Goal: Transaction & Acquisition: Purchase product/service

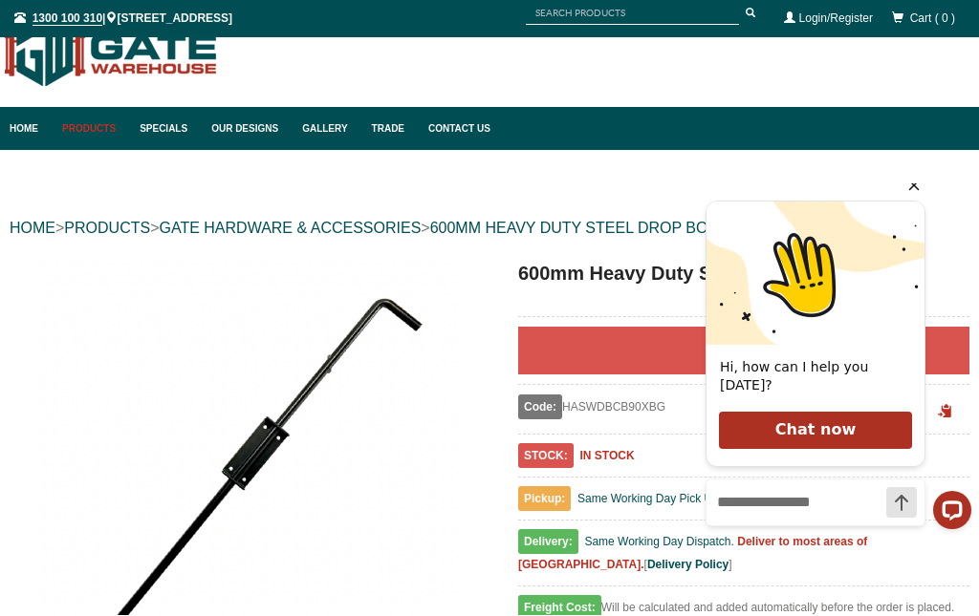
scroll to position [37, 0]
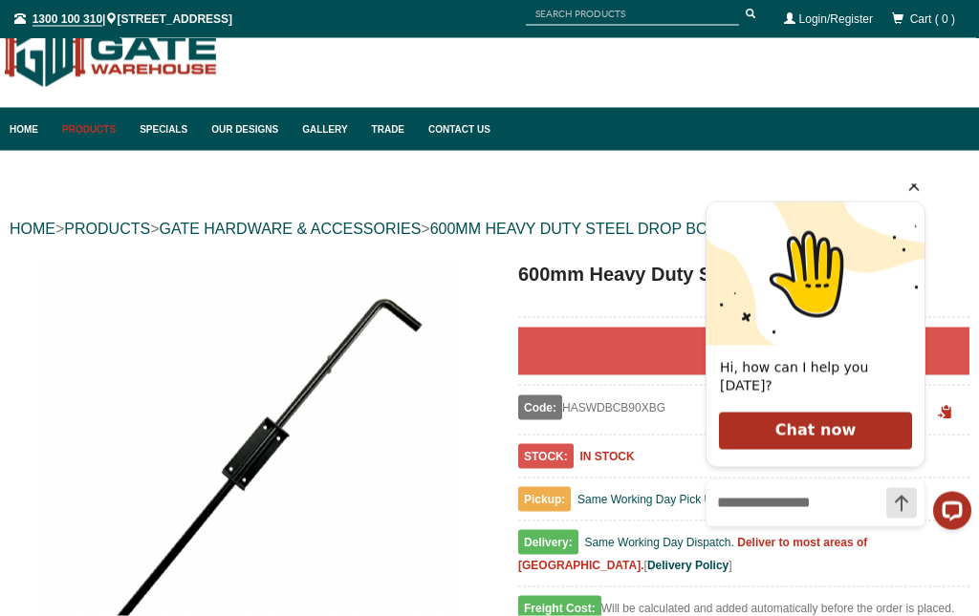
click at [294, 224] on link "GATE HARDWARE & ACCESSORIES" at bounding box center [290, 229] width 262 height 16
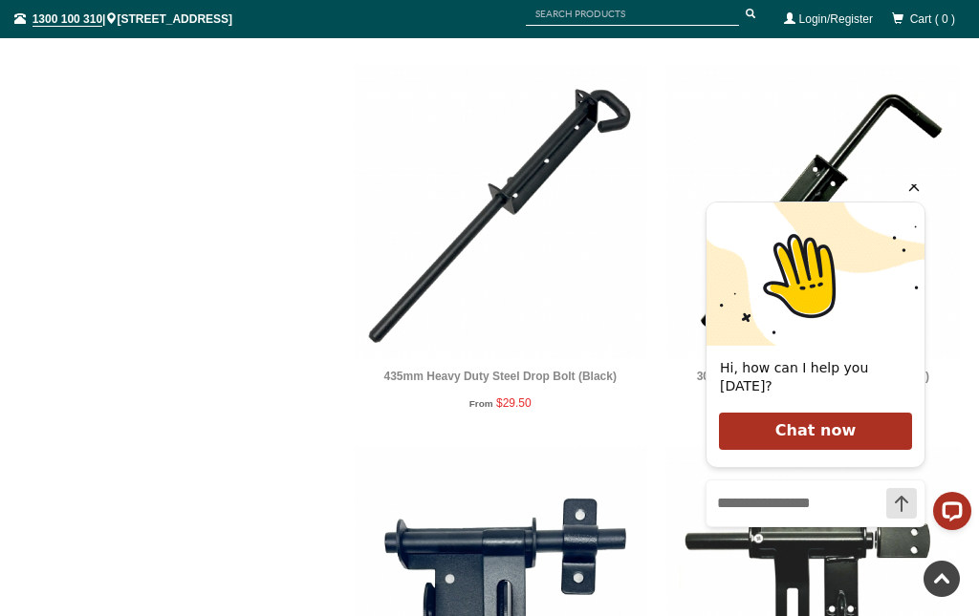
scroll to position [6779, 0]
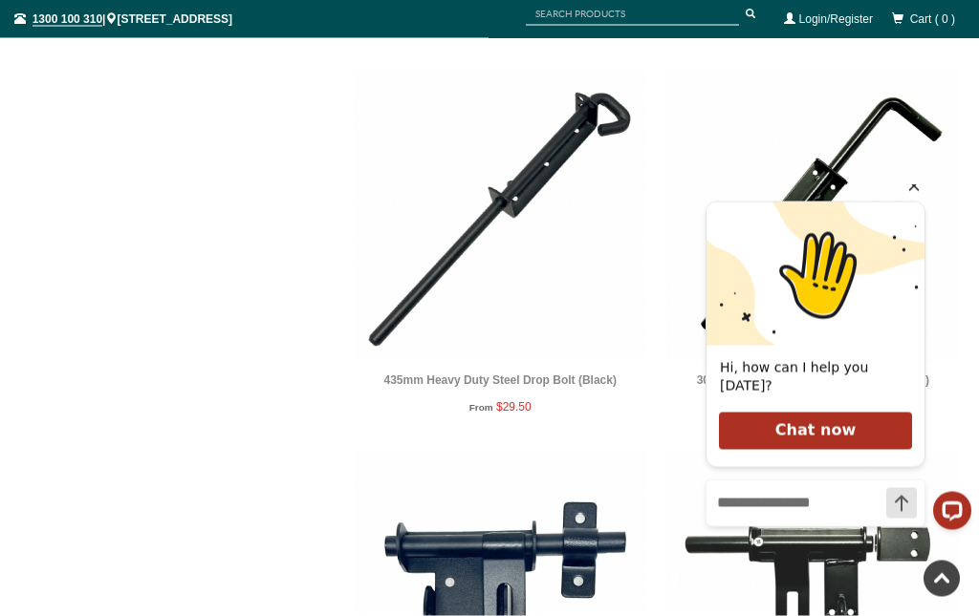
click at [533, 374] on link "435mm Heavy Duty Steel Drop Bolt (Black)" at bounding box center [500, 380] width 232 height 13
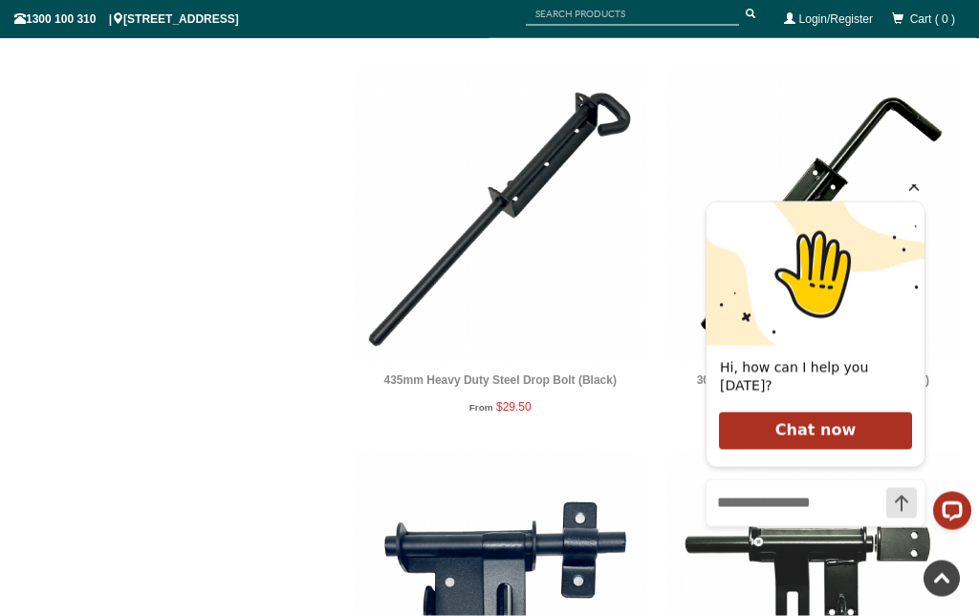
scroll to position [6780, 0]
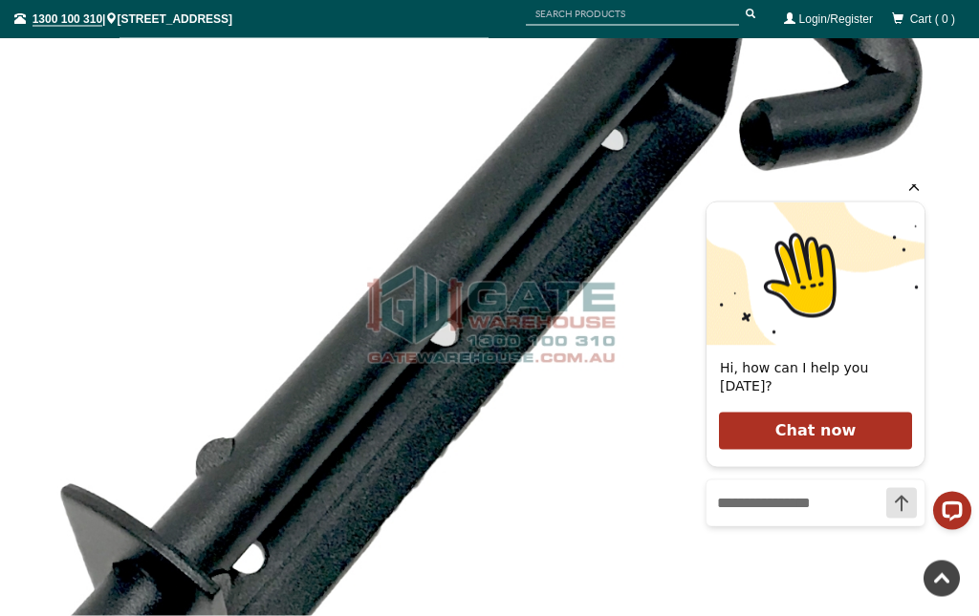
scroll to position [2277, 0]
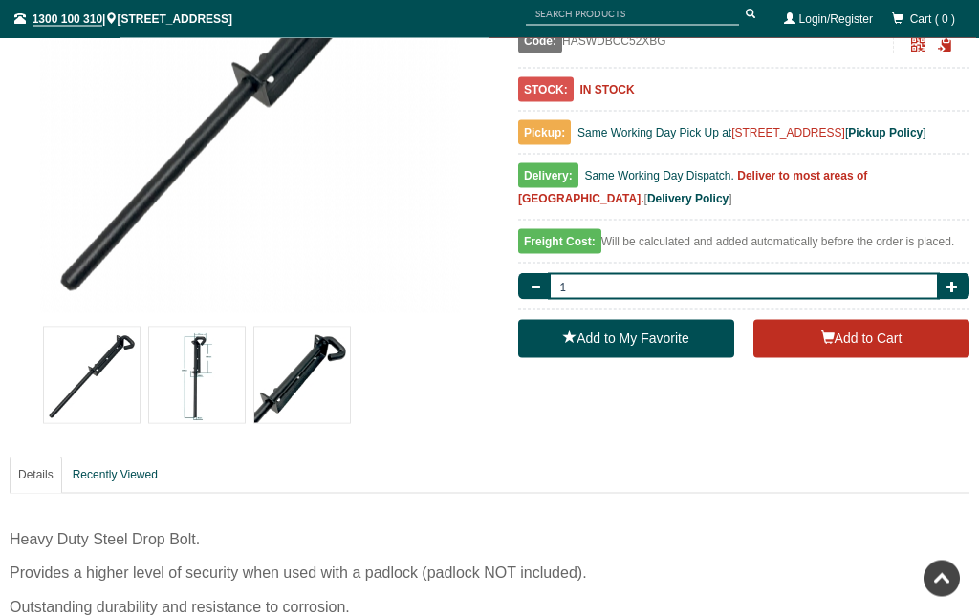
scroll to position [404, 0]
click at [197, 398] on img at bounding box center [197, 376] width 96 height 96
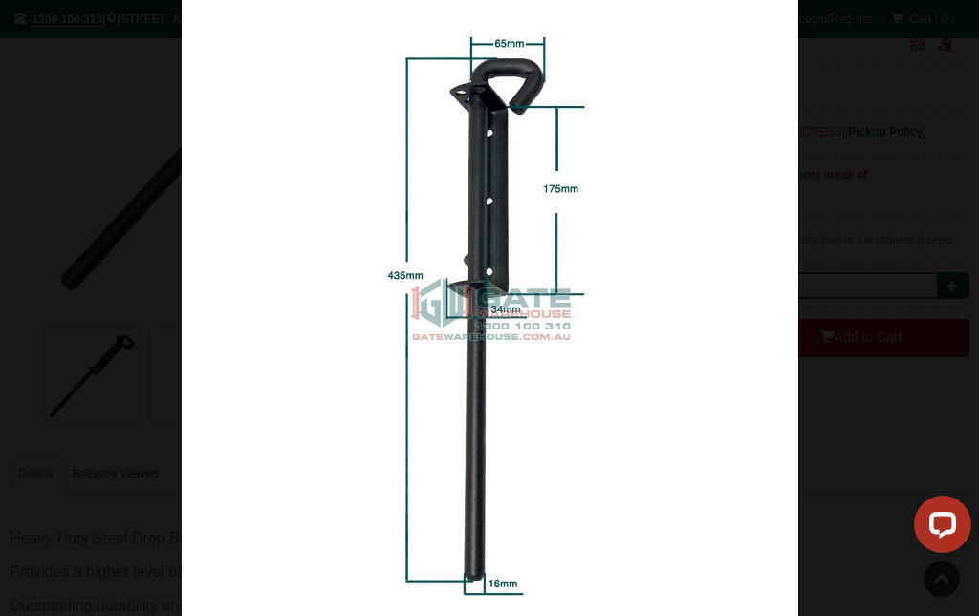
scroll to position [0, 0]
click at [11, 263] on div at bounding box center [489, 308] width 979 height 616
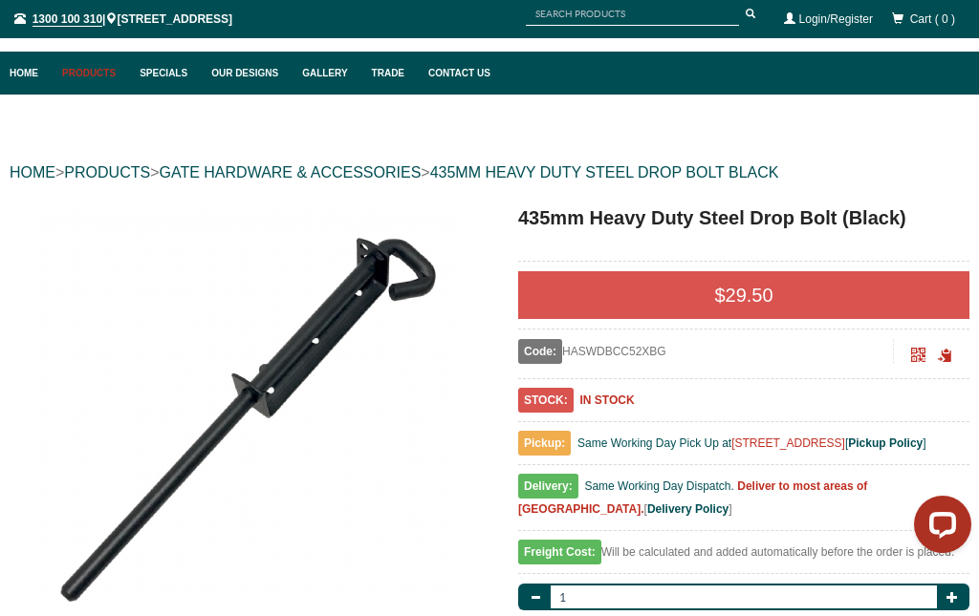
scroll to position [48, 0]
